Goal: Navigation & Orientation: Understand site structure

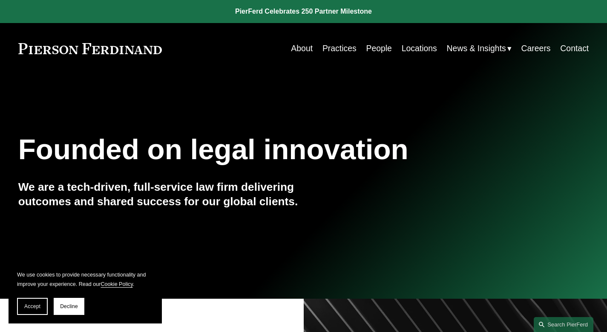
click at [296, 48] on link "About" at bounding box center [302, 48] width 22 height 17
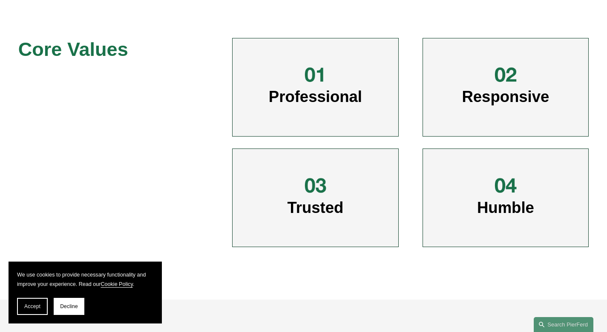
scroll to position [406, 0]
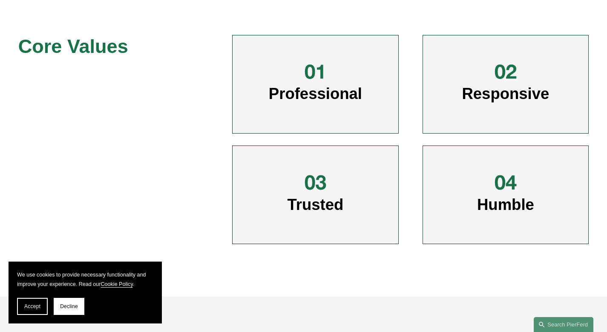
click at [67, 305] on span "Decline" at bounding box center [69, 306] width 18 height 6
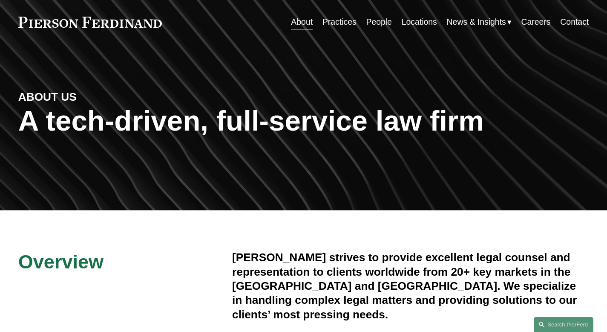
scroll to position [0, 0]
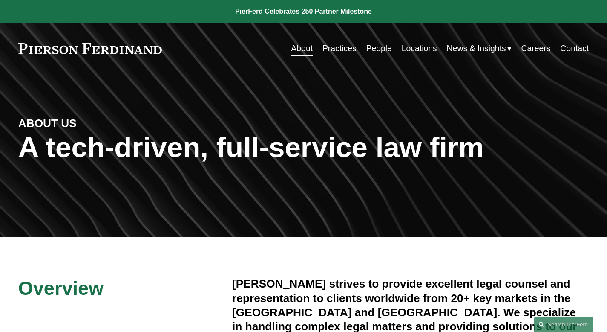
click at [334, 49] on link "Practices" at bounding box center [340, 48] width 34 height 17
